Goal: Transaction & Acquisition: Purchase product/service

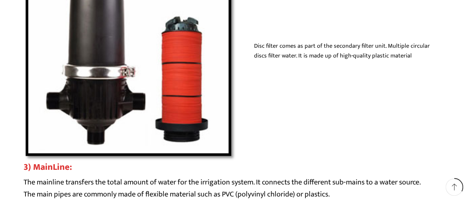
scroll to position [2940, 0]
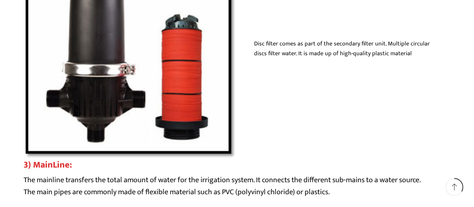
click at [287, 88] on div "Disc filter comes as part of the secondary filter unit. Multiple circular discs…" at bounding box center [237, 53] width 427 height 214
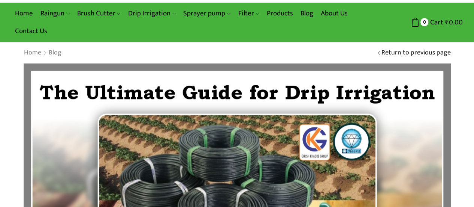
scroll to position [0, 0]
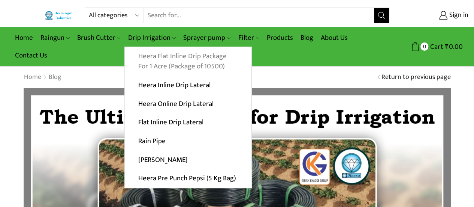
click at [172, 59] on link "Heera Flat Inline Drip Package For 1 Acre (Package of 10500)" at bounding box center [188, 61] width 126 height 29
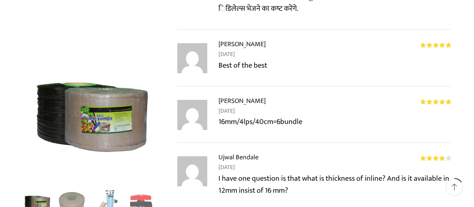
scroll to position [1185, 0]
